Goal: Task Accomplishment & Management: Manage account settings

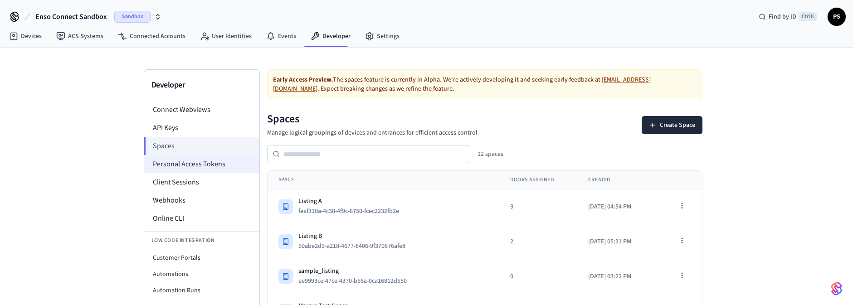
scroll to position [20, 0]
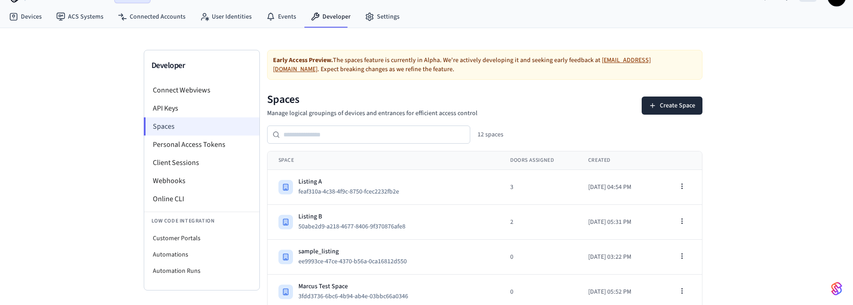
click at [208, 129] on li "Spaces" at bounding box center [202, 126] width 116 height 18
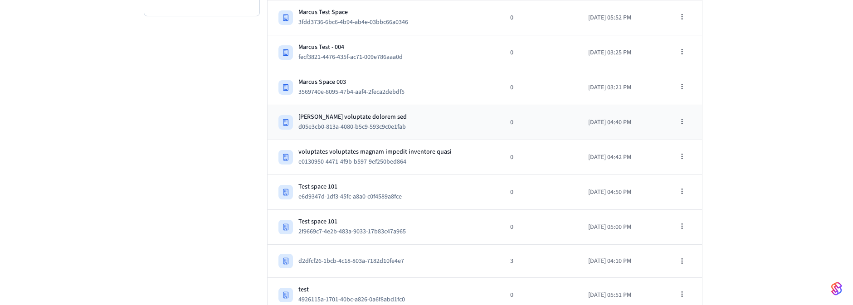
scroll to position [299, 0]
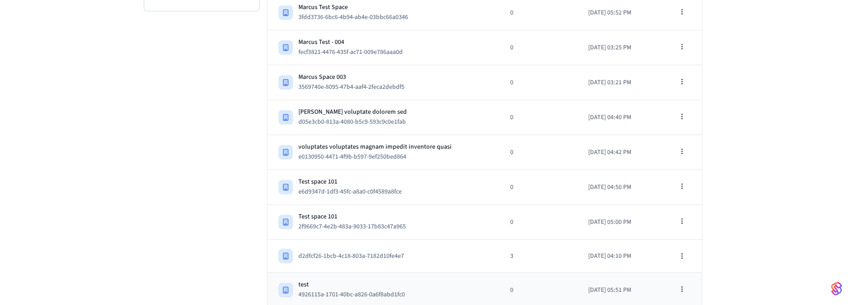
click at [448, 280] on div "test 4926115a-1701-40bc-a826-0a6f8abd1fc0" at bounding box center [384, 290] width 210 height 20
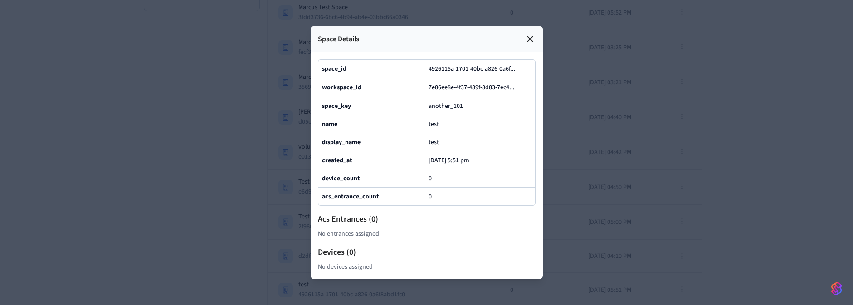
click at [521, 26] on div "Space Details" at bounding box center [427, 39] width 232 height 26
click at [529, 34] on icon at bounding box center [530, 39] width 11 height 11
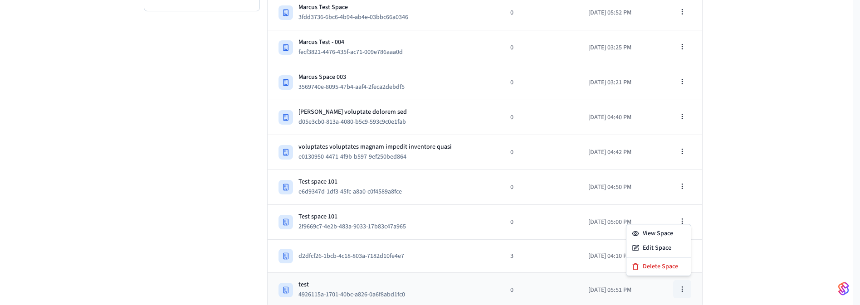
click at [687, 287] on button "button" at bounding box center [682, 289] width 18 height 18
click at [667, 268] on div "Delete Space" at bounding box center [658, 266] width 61 height 15
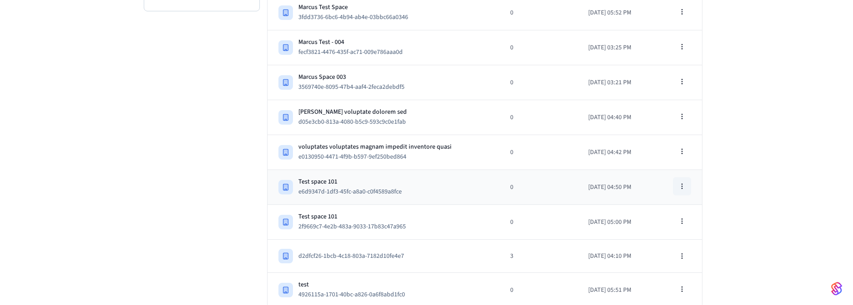
click at [683, 183] on icon "button" at bounding box center [682, 186] width 7 height 7
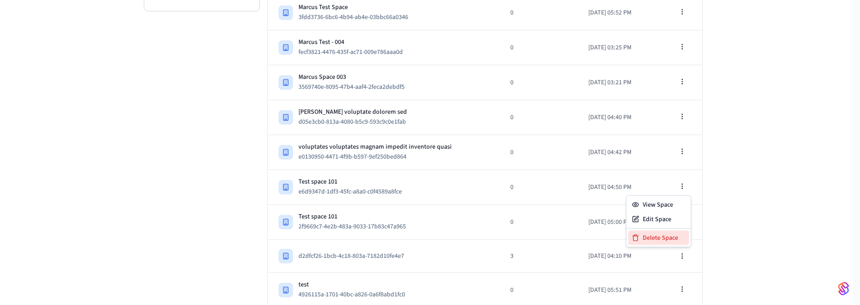
click at [663, 239] on div "Delete Space" at bounding box center [658, 238] width 61 height 15
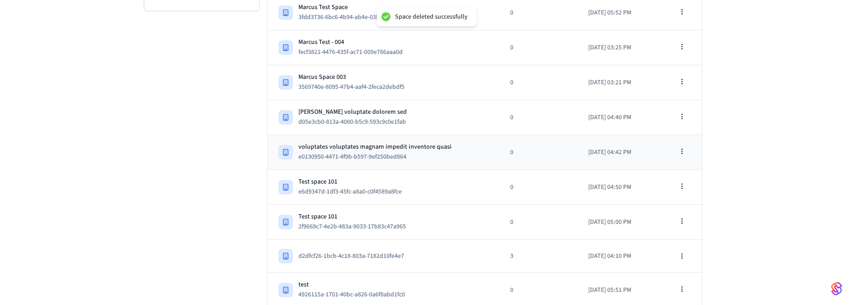
scroll to position [264, 0]
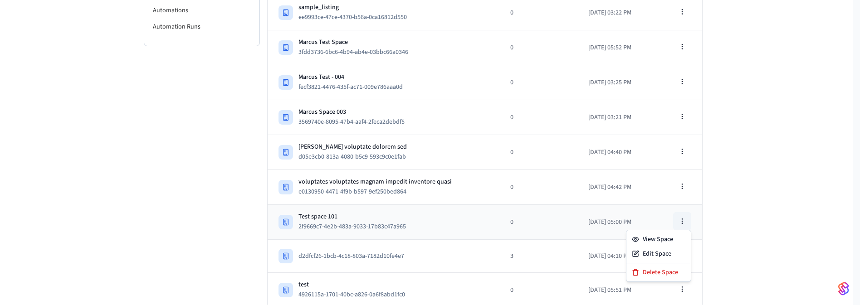
click at [683, 221] on icon "button" at bounding box center [682, 221] width 7 height 7
click at [653, 271] on div "Delete Space" at bounding box center [658, 272] width 61 height 15
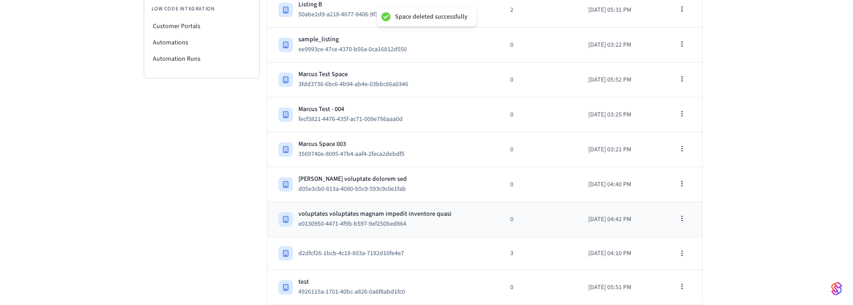
scroll to position [230, 0]
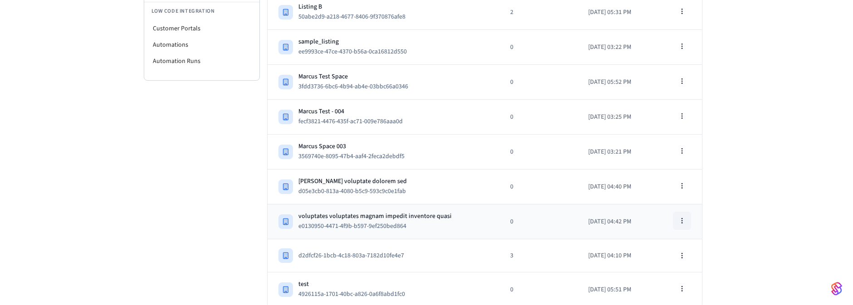
click at [680, 219] on icon "button" at bounding box center [682, 220] width 7 height 7
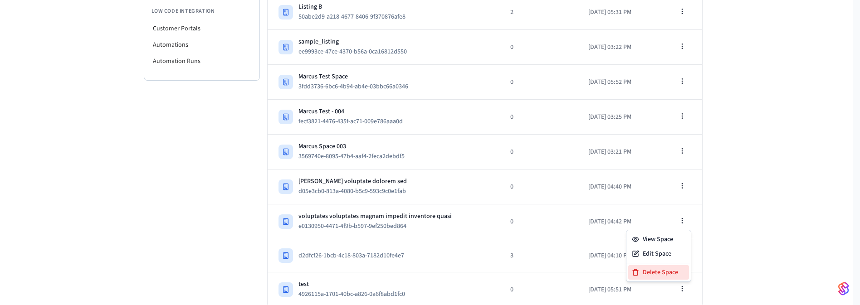
click at [649, 272] on div "Delete Space" at bounding box center [658, 272] width 61 height 15
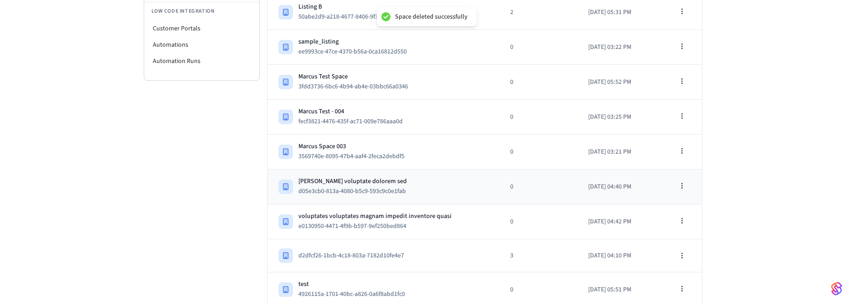
scroll to position [195, 0]
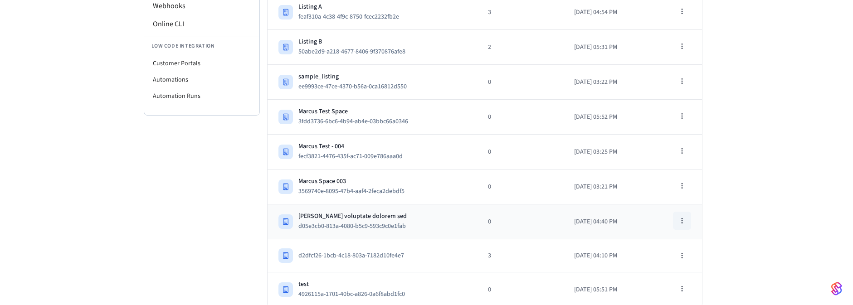
click at [685, 219] on icon "button" at bounding box center [682, 220] width 7 height 7
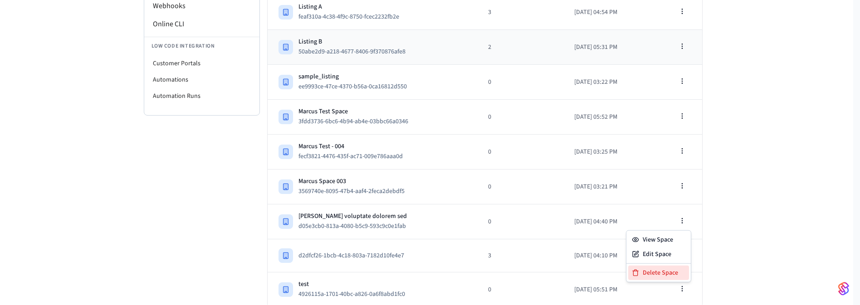
drag, startPoint x: 651, startPoint y: 272, endPoint x: 513, endPoint y: 55, distance: 257.6
click at [651, 272] on div "Delete Space" at bounding box center [658, 273] width 61 height 15
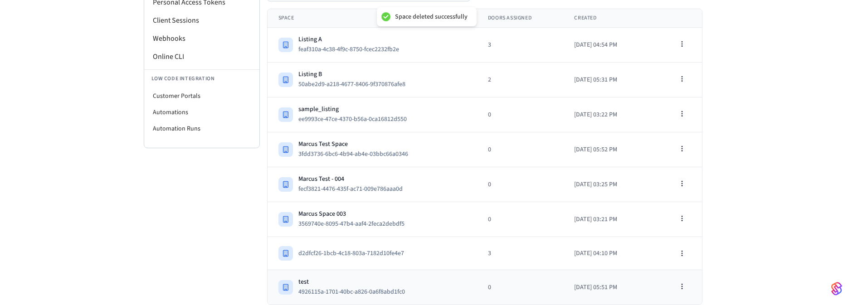
scroll to position [160, 0]
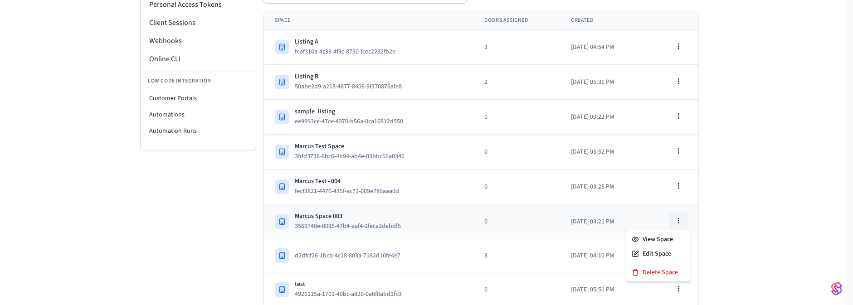
click at [675, 213] on button "button" at bounding box center [679, 221] width 18 height 18
drag, startPoint x: 650, startPoint y: 275, endPoint x: 504, endPoint y: 53, distance: 266.1
click at [650, 274] on div "Delete Space" at bounding box center [658, 272] width 61 height 15
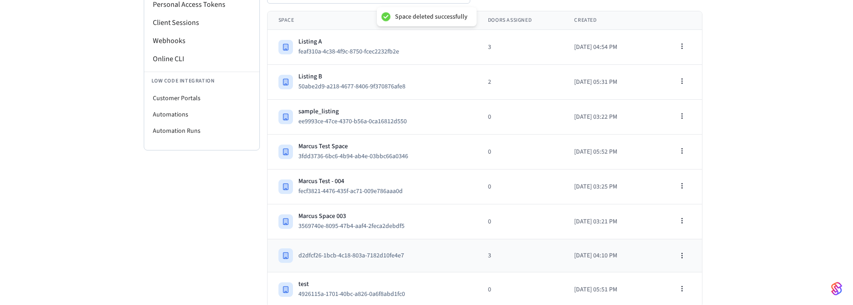
scroll to position [125, 0]
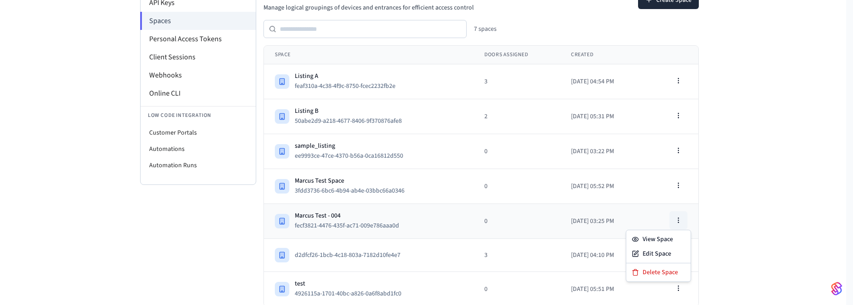
click at [679, 220] on icon "button" at bounding box center [678, 220] width 7 height 7
click at [645, 268] on div "Delete Space" at bounding box center [658, 272] width 61 height 15
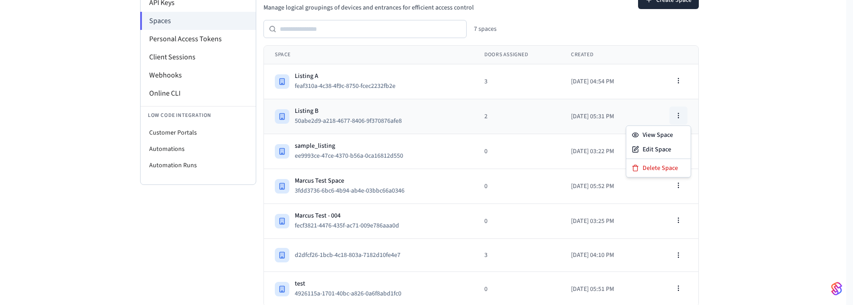
click at [682, 112] on icon "button" at bounding box center [678, 115] width 7 height 7
click at [659, 168] on div "Delete Space" at bounding box center [658, 168] width 61 height 15
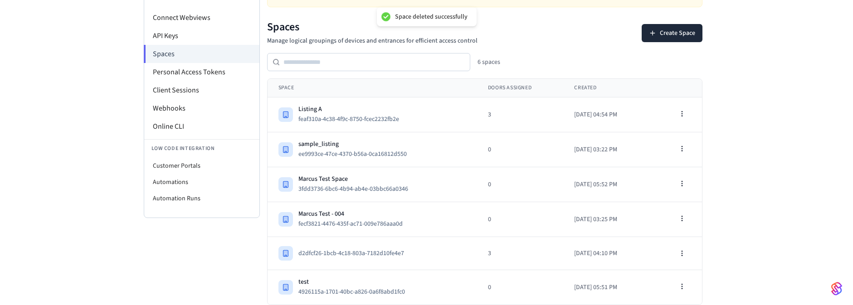
scroll to position [90, 0]
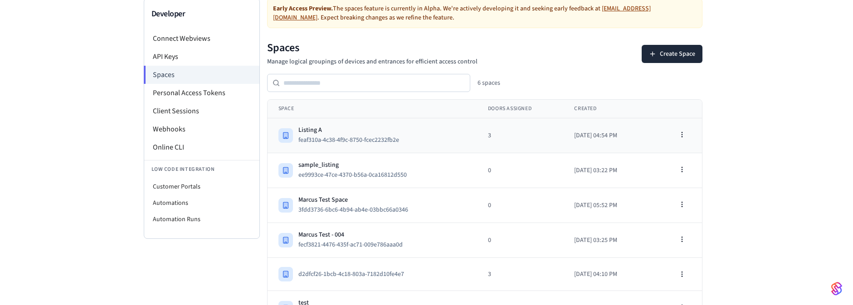
scroll to position [90, 0]
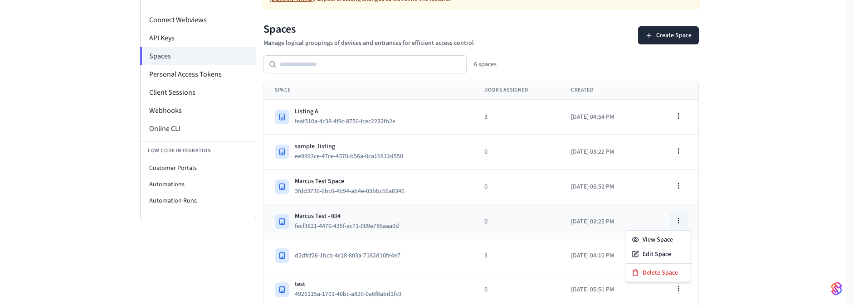
click at [688, 212] on button "button" at bounding box center [679, 221] width 18 height 18
drag, startPoint x: 665, startPoint y: 271, endPoint x: 500, endPoint y: 59, distance: 268.9
click at [665, 270] on div "Delete Space" at bounding box center [658, 273] width 61 height 15
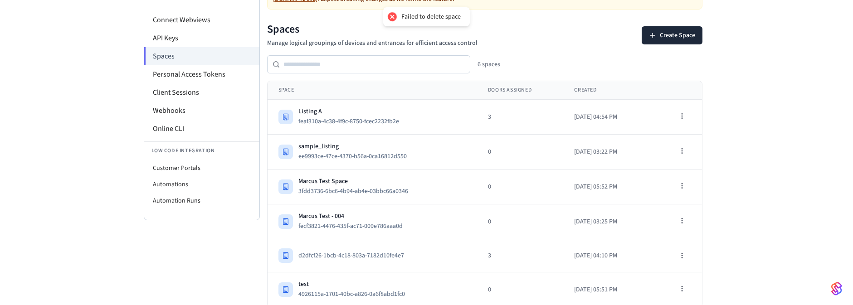
click at [118, 249] on div "Developer Connect Webviews API Keys Spaces Personal Access Tokens Client Sessio…" at bounding box center [426, 133] width 853 height 350
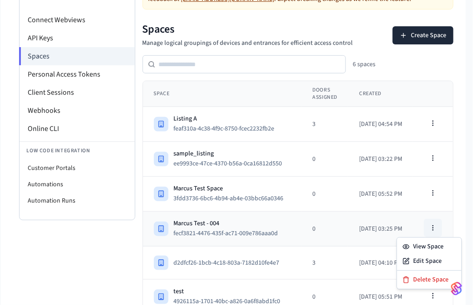
click at [442, 225] on button "button" at bounding box center [433, 228] width 18 height 18
click at [431, 283] on div "Delete Space" at bounding box center [429, 280] width 61 height 15
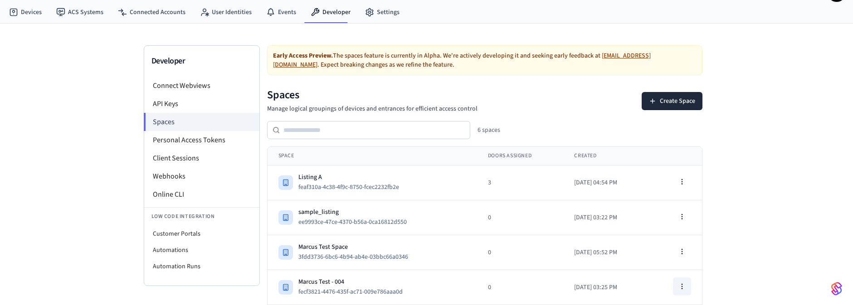
scroll to position [0, 0]
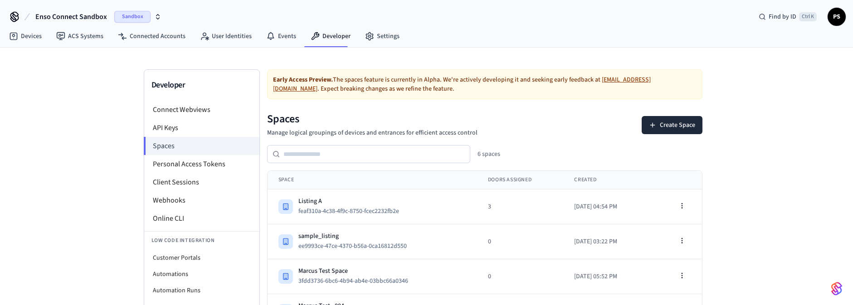
click at [59, 196] on div "Developer Connect Webviews API Keys Spaces Personal Access Tokens Client Sessio…" at bounding box center [426, 223] width 853 height 350
drag, startPoint x: 68, startPoint y: 140, endPoint x: 99, endPoint y: 114, distance: 40.2
click at [68, 140] on div "Developer Connect Webviews API Keys Spaces Personal Access Tokens Client Sessio…" at bounding box center [426, 223] width 853 height 350
click at [47, 132] on div "Developer Connect Webviews API Keys Spaces Personal Access Tokens Client Sessio…" at bounding box center [426, 223] width 853 height 350
click at [182, 147] on li "Spaces" at bounding box center [202, 146] width 116 height 18
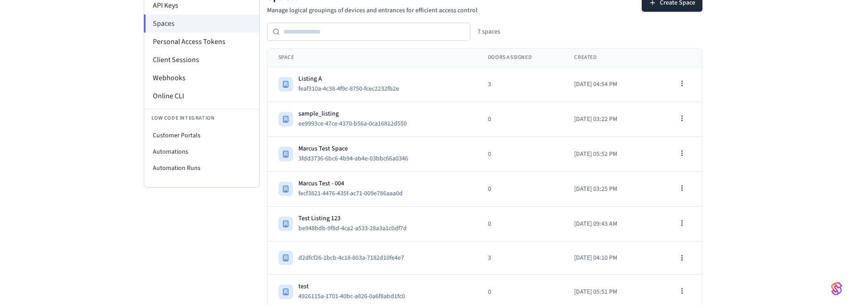
scroll to position [125, 0]
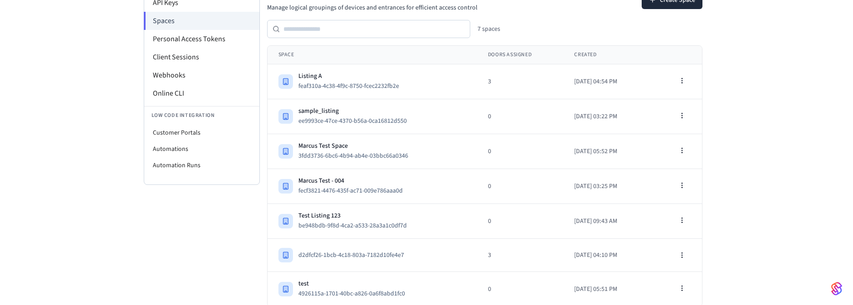
click at [134, 219] on div "Developer Connect Webviews API Keys Spaces Personal Access Tokens Client Sessio…" at bounding box center [426, 114] width 853 height 385
click at [682, 217] on icon "button" at bounding box center [685, 220] width 7 height 7
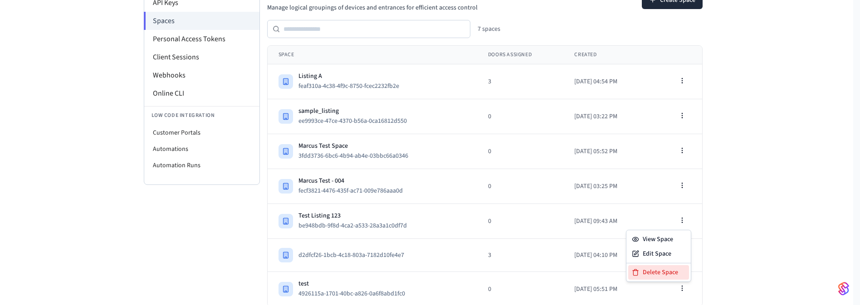
click at [662, 273] on div "Delete Space" at bounding box center [658, 272] width 61 height 15
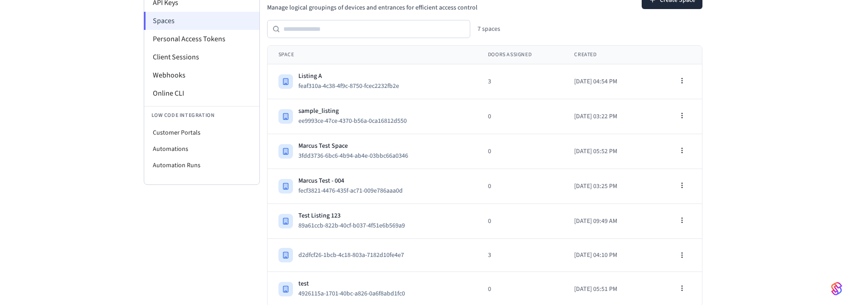
click at [176, 17] on li "Spaces" at bounding box center [202, 21] width 116 height 18
click at [407, 211] on div "Test Listing 123" at bounding box center [355, 215] width 114 height 9
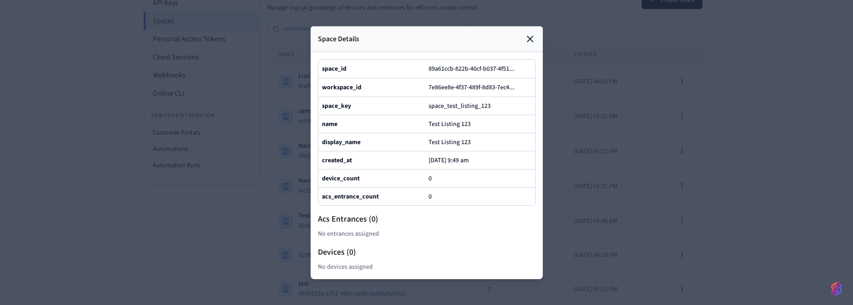
click at [787, 138] on div at bounding box center [426, 152] width 853 height 305
click at [528, 34] on icon at bounding box center [530, 39] width 11 height 11
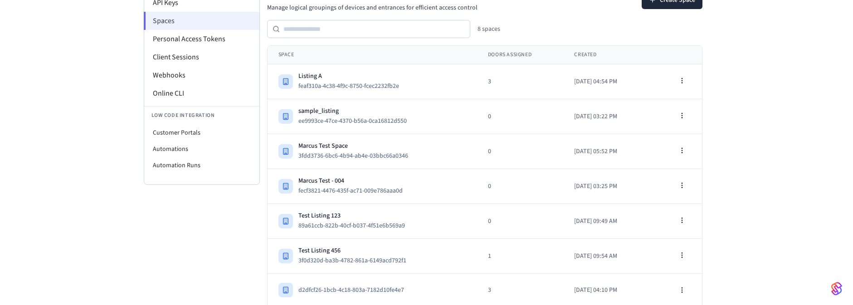
click at [200, 25] on li "Spaces" at bounding box center [202, 21] width 116 height 18
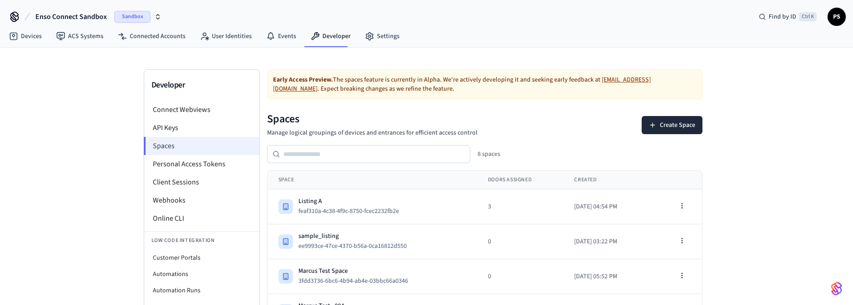
click at [169, 143] on li "Spaces" at bounding box center [202, 146] width 116 height 18
click at [147, 33] on link "Connected Accounts" at bounding box center [152, 36] width 82 height 16
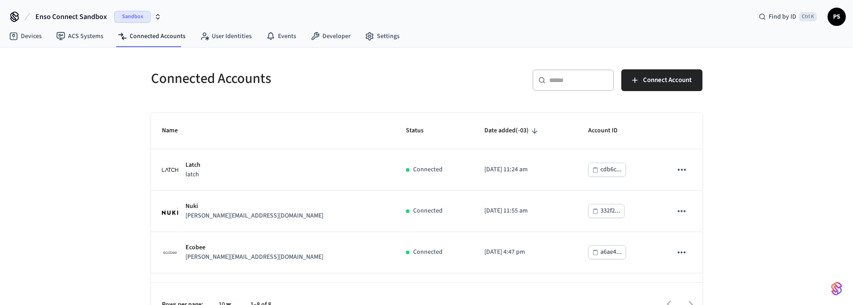
click at [159, 13] on icon "button" at bounding box center [157, 16] width 7 height 7
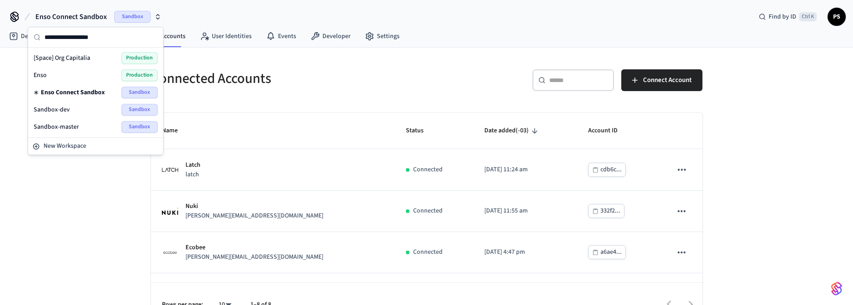
click at [139, 74] on span "Production" at bounding box center [140, 75] width 36 height 12
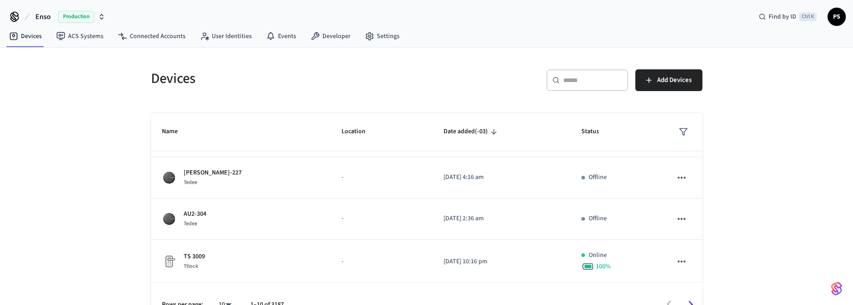
scroll to position [21, 0]
